Goal: Entertainment & Leisure: Consume media (video, audio)

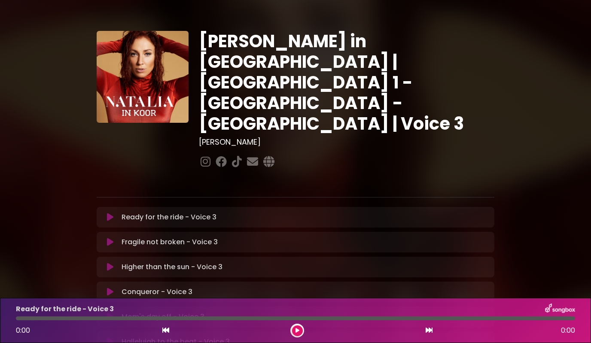
drag, startPoint x: 40, startPoint y: 17, endPoint x: 110, endPoint y: 125, distance: 128.4
click at [40, 17] on div "Natalia in Koor | Antwerpen 1 - Gent - Leuven | Voice 3 Hans Primusz" at bounding box center [295, 263] width 591 height 506
click at [112, 213] on icon at bounding box center [110, 217] width 6 height 9
click at [109, 213] on icon at bounding box center [110, 217] width 6 height 9
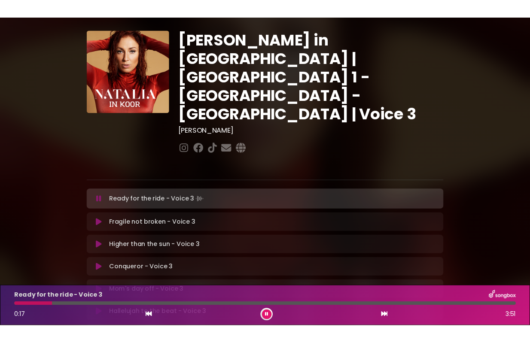
scroll to position [25, 0]
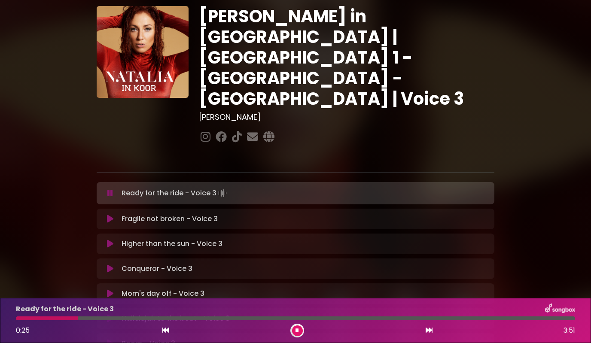
click at [108, 189] on icon at bounding box center [110, 193] width 6 height 9
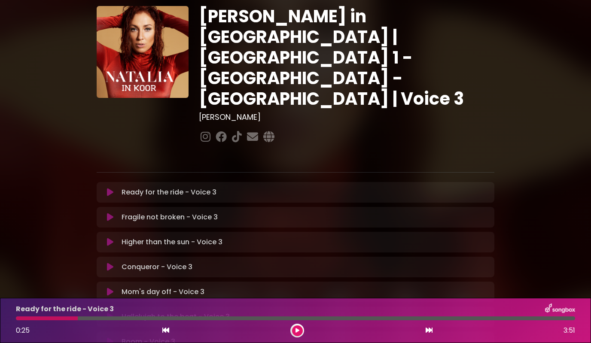
click at [109, 188] on icon at bounding box center [110, 192] width 6 height 9
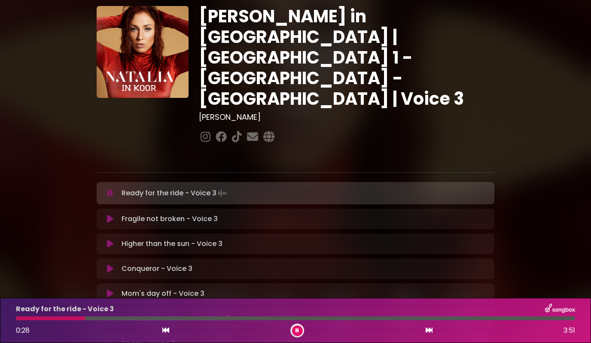
click at [109, 189] on icon at bounding box center [110, 193] width 6 height 9
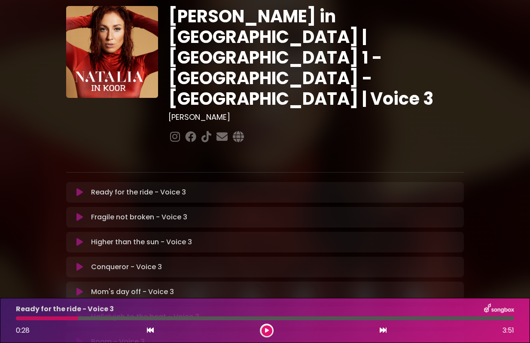
click at [20, 96] on div "Natalia in Koor | Antwerpen 1 - Gent - Leuven | Voice 3 Hans Primusz ×" at bounding box center [264, 238] width 489 height 506
click at [77, 188] on icon at bounding box center [79, 192] width 6 height 9
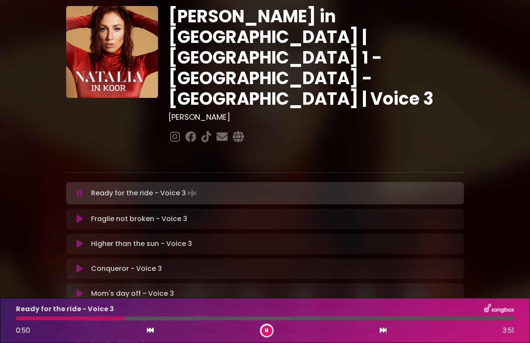
drag, startPoint x: 121, startPoint y: 320, endPoint x: 55, endPoint y: 317, distance: 65.7
click at [56, 317] on div "Ready for the ride - Voice 3 0:50 3:51" at bounding box center [265, 320] width 508 height 34
click at [16, 318] on div at bounding box center [71, 318] width 111 height 4
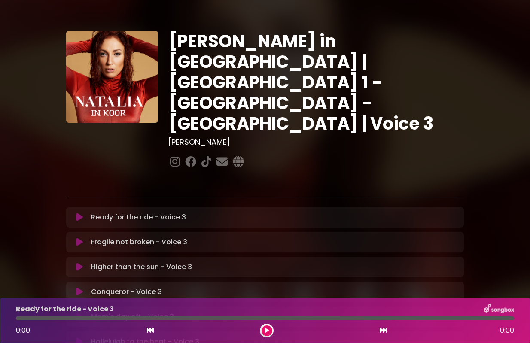
click at [80, 213] on icon at bounding box center [79, 217] width 6 height 9
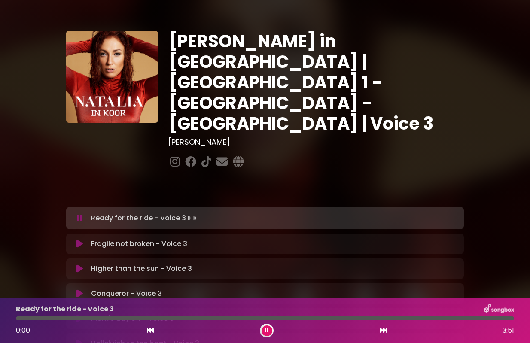
click at [80, 214] on icon at bounding box center [80, 218] width 6 height 9
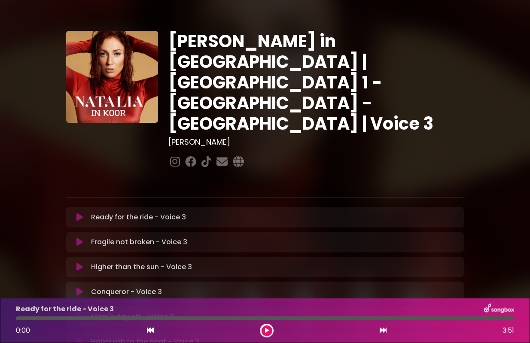
click at [80, 213] on icon at bounding box center [79, 217] width 6 height 9
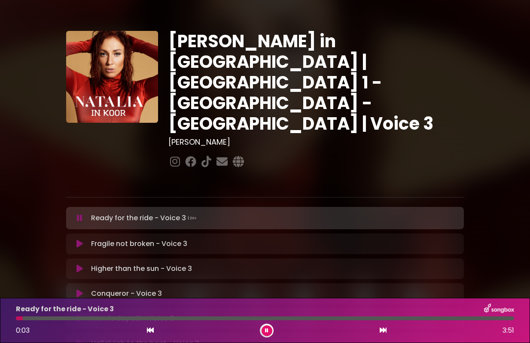
click at [80, 214] on icon at bounding box center [80, 218] width 6 height 9
